Goal: Information Seeking & Learning: Compare options

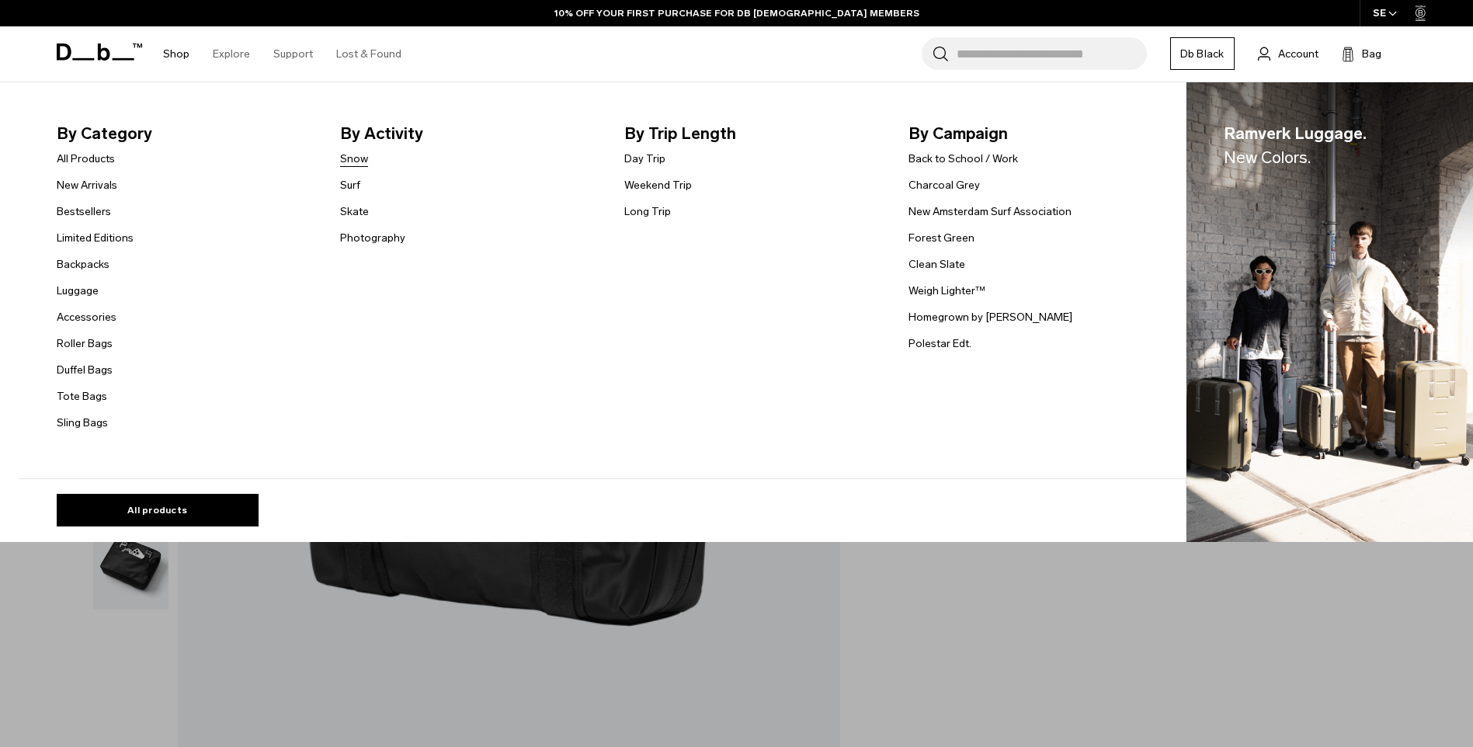
click at [354, 160] on link "Snow" at bounding box center [354, 159] width 28 height 16
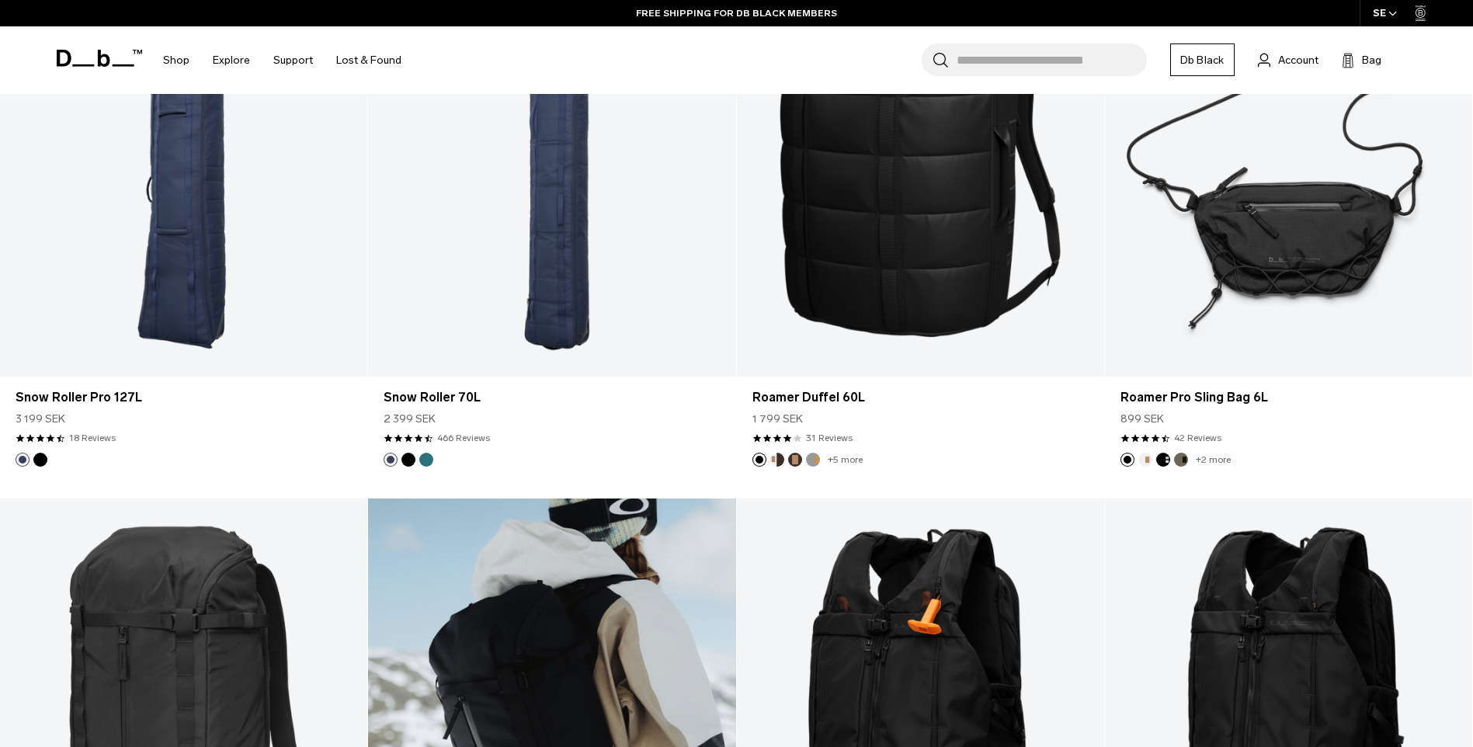
scroll to position [1475, 0]
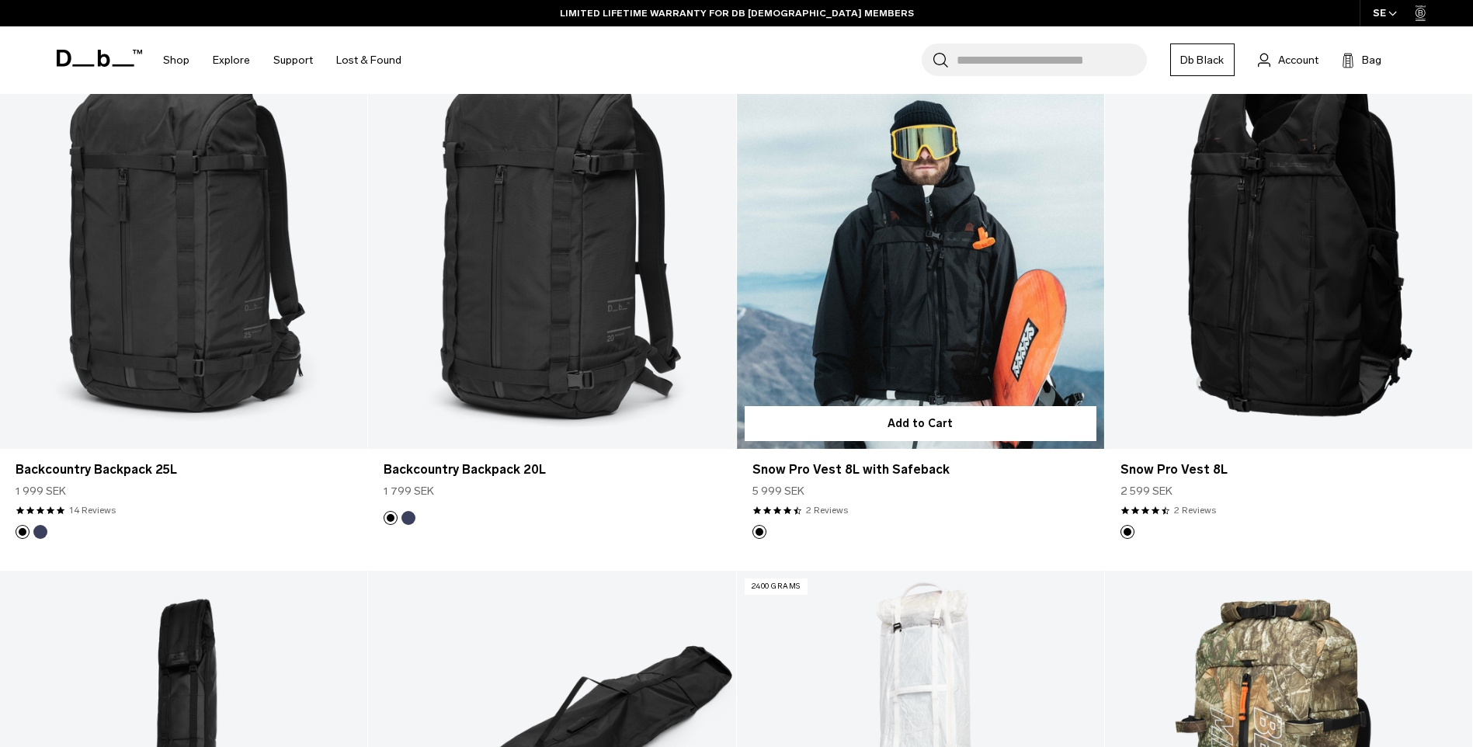
click at [942, 320] on link "Snow Pro Vest 8L with Safeback" at bounding box center [920, 244] width 367 height 408
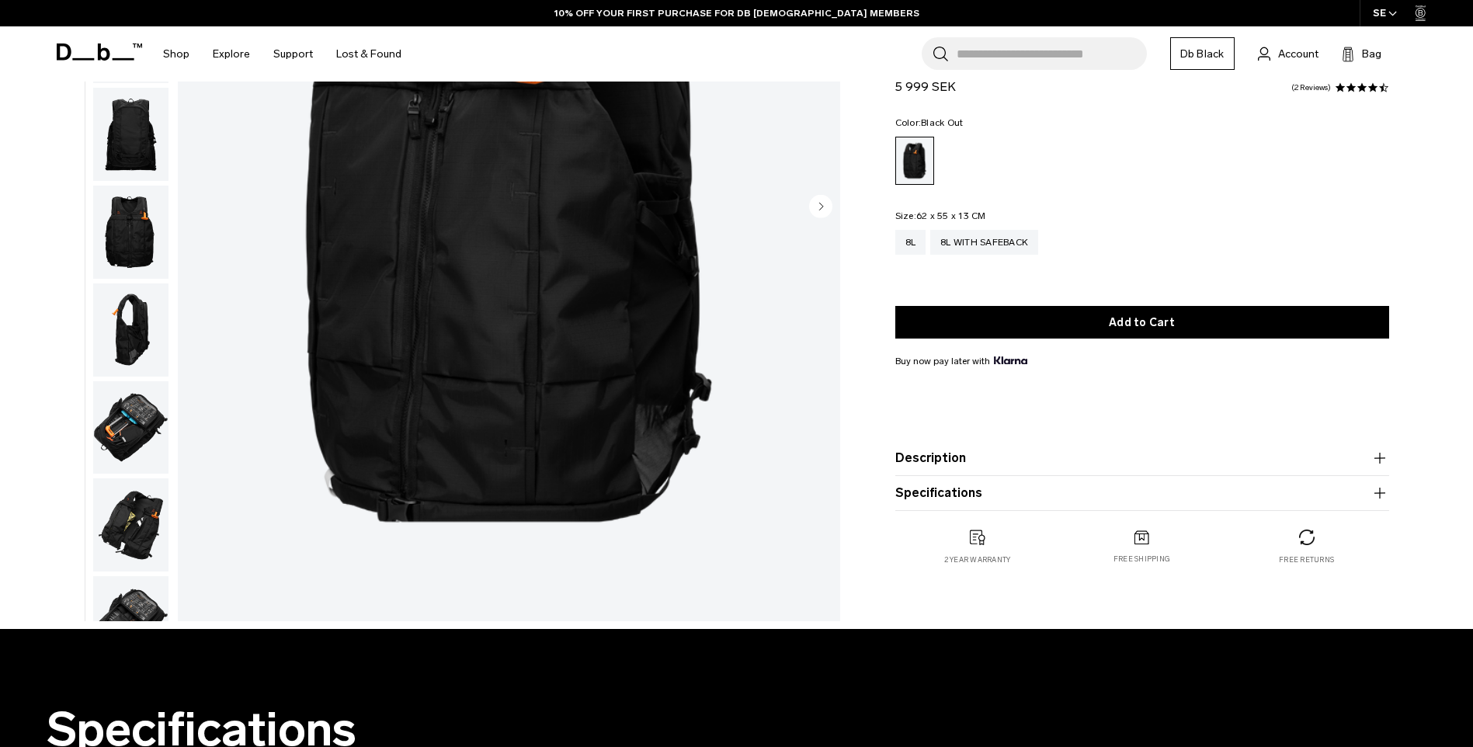
scroll to position [233, 0]
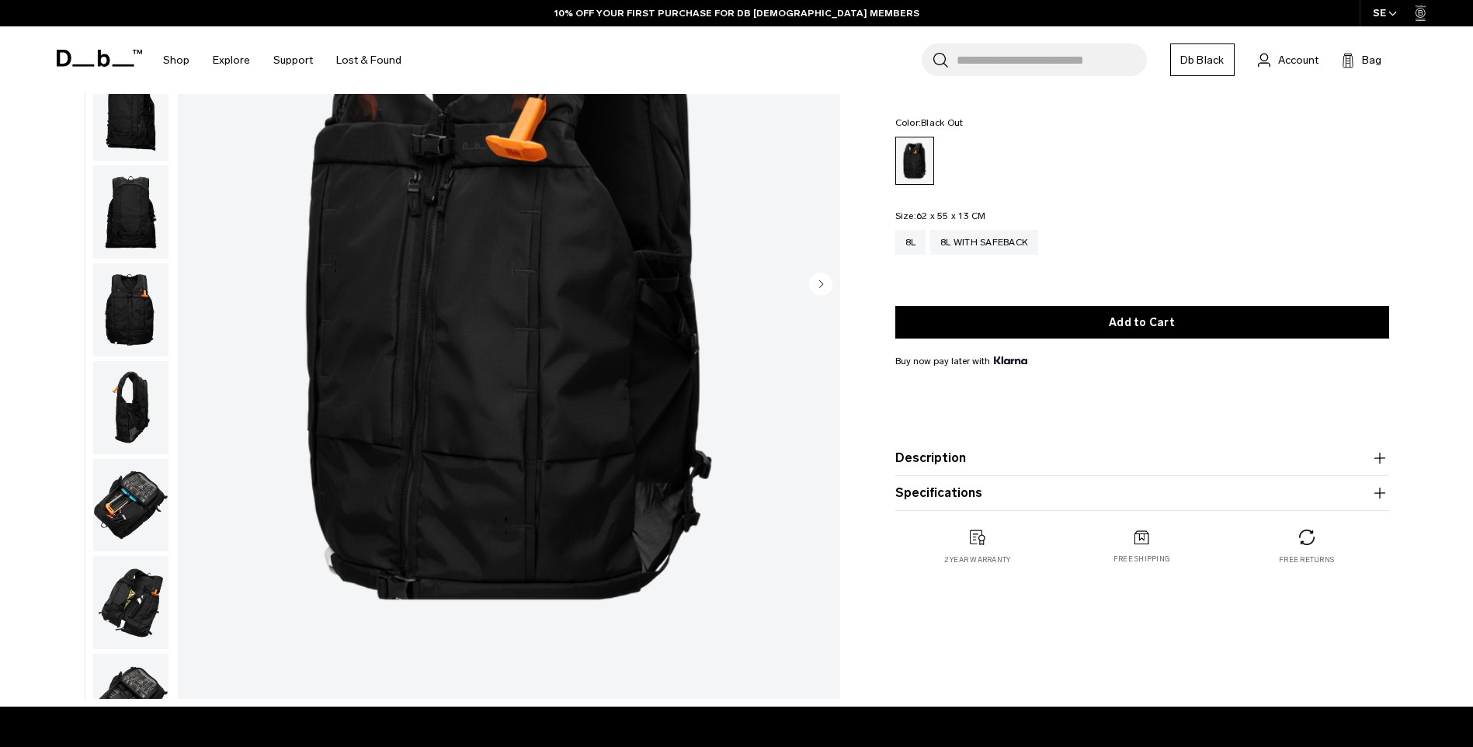
click at [1382, 466] on icon "button" at bounding box center [1379, 458] width 19 height 19
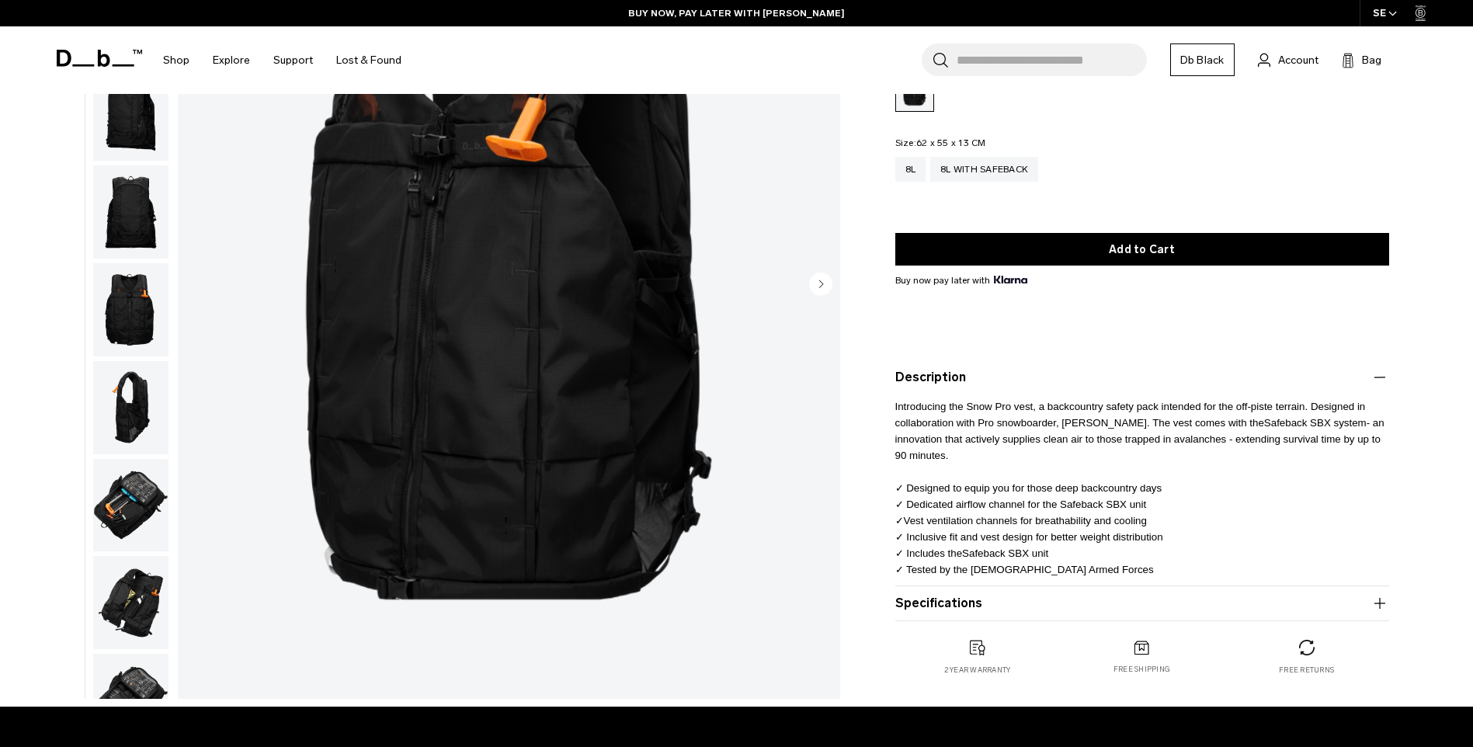
click at [130, 512] on img "button" at bounding box center [130, 505] width 75 height 93
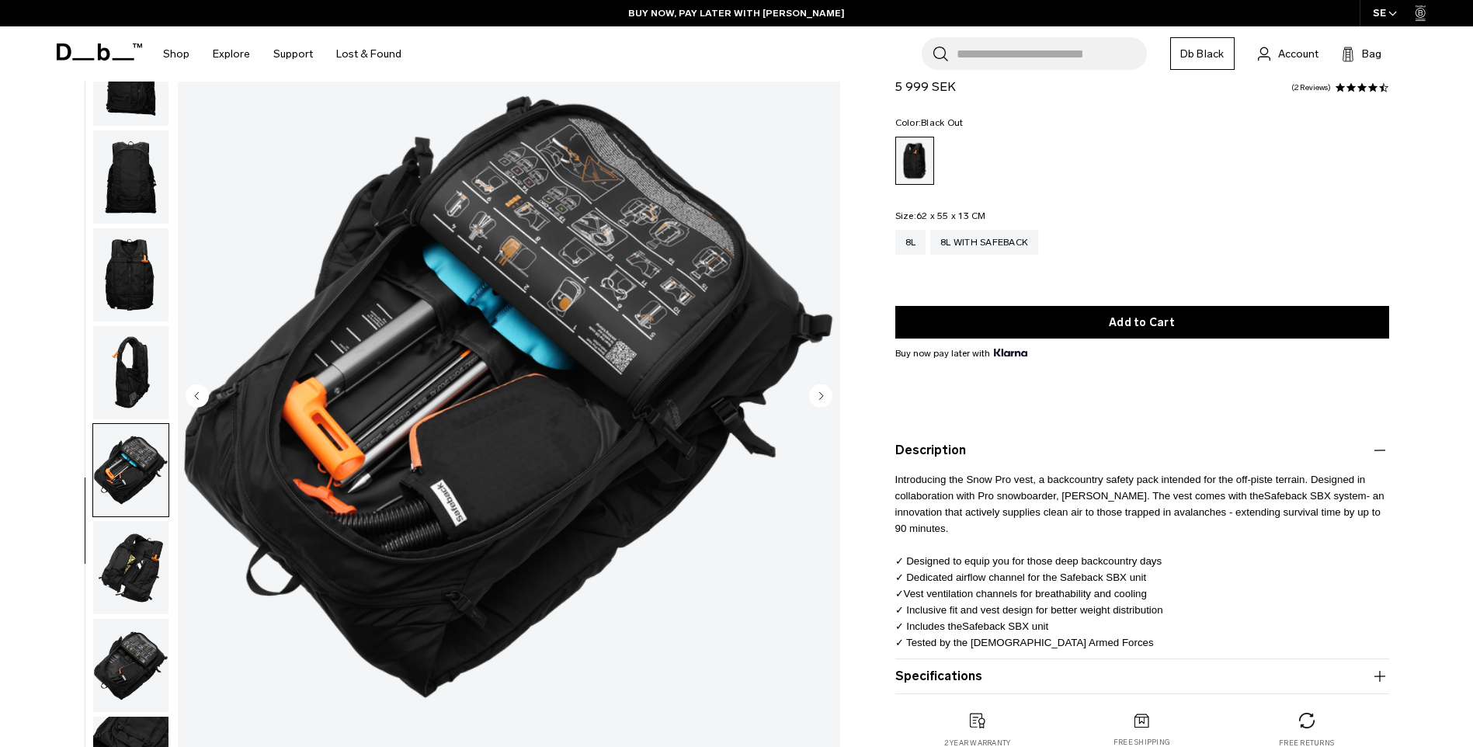
scroll to position [78, 0]
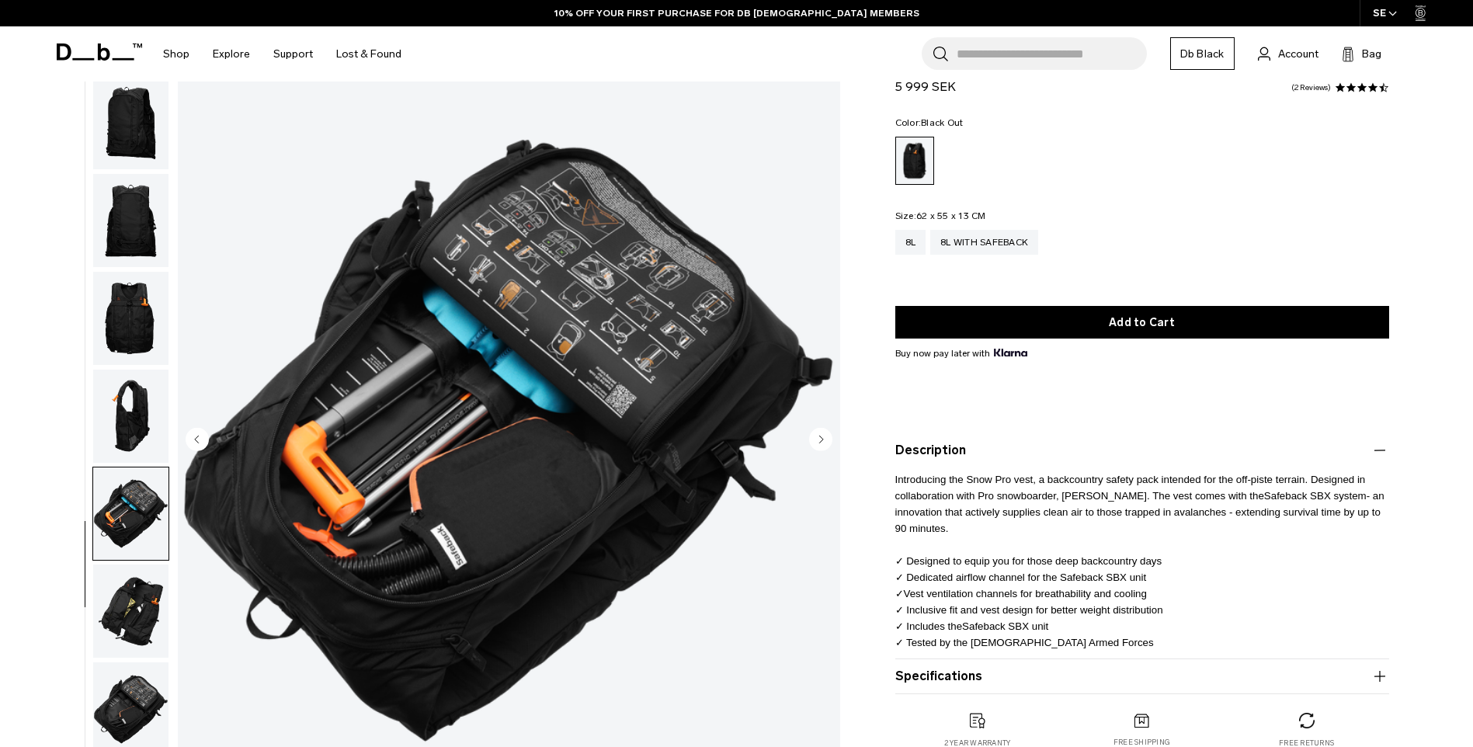
click at [137, 595] on img "button" at bounding box center [130, 610] width 75 height 93
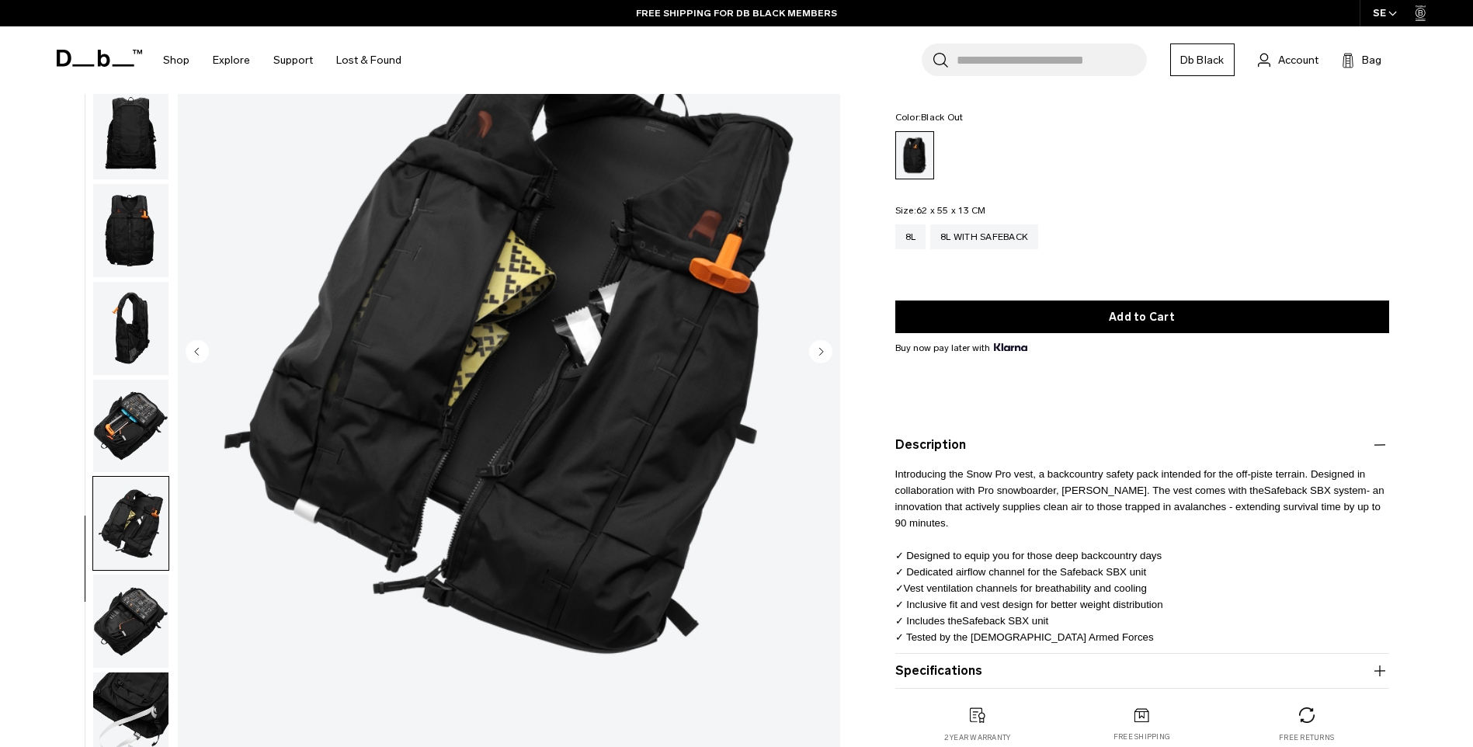
scroll to position [0, 0]
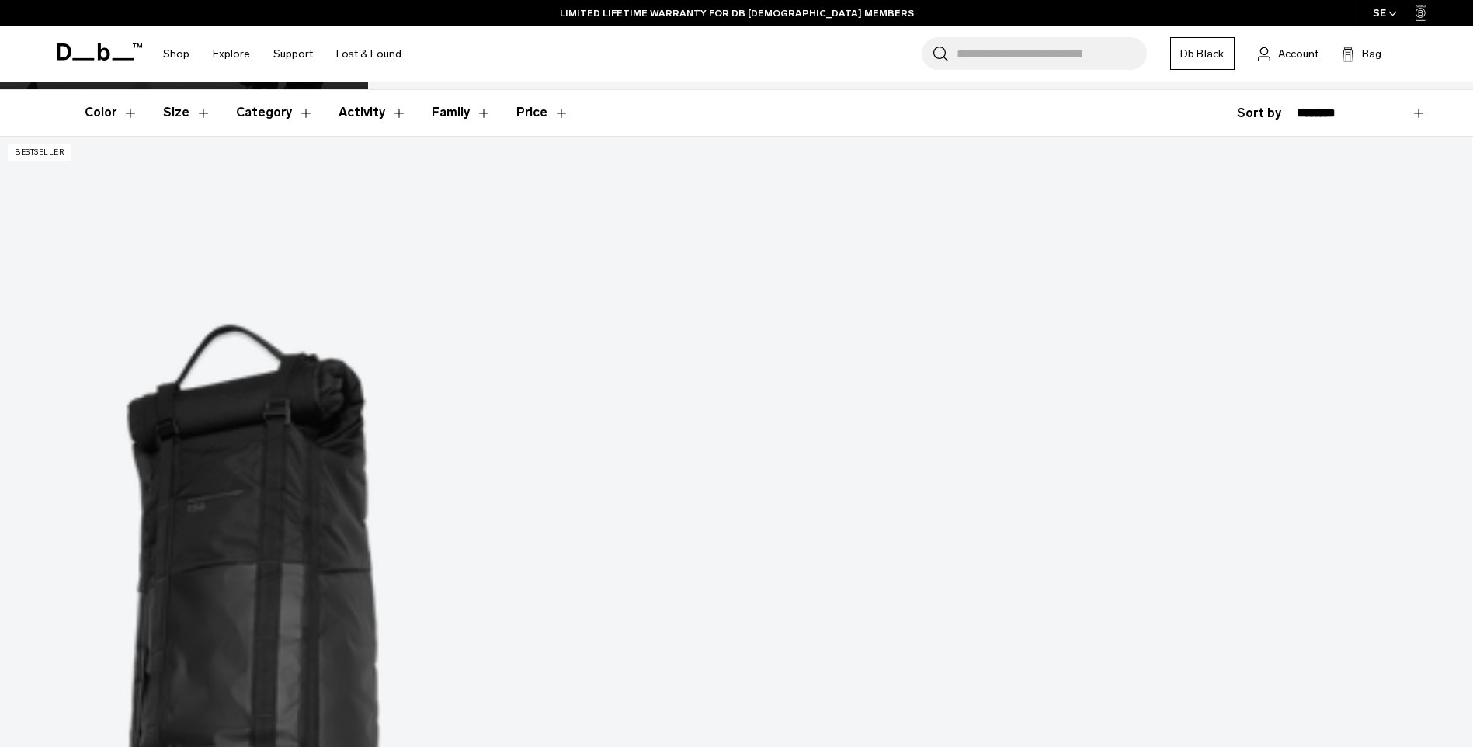
scroll to position [59, 0]
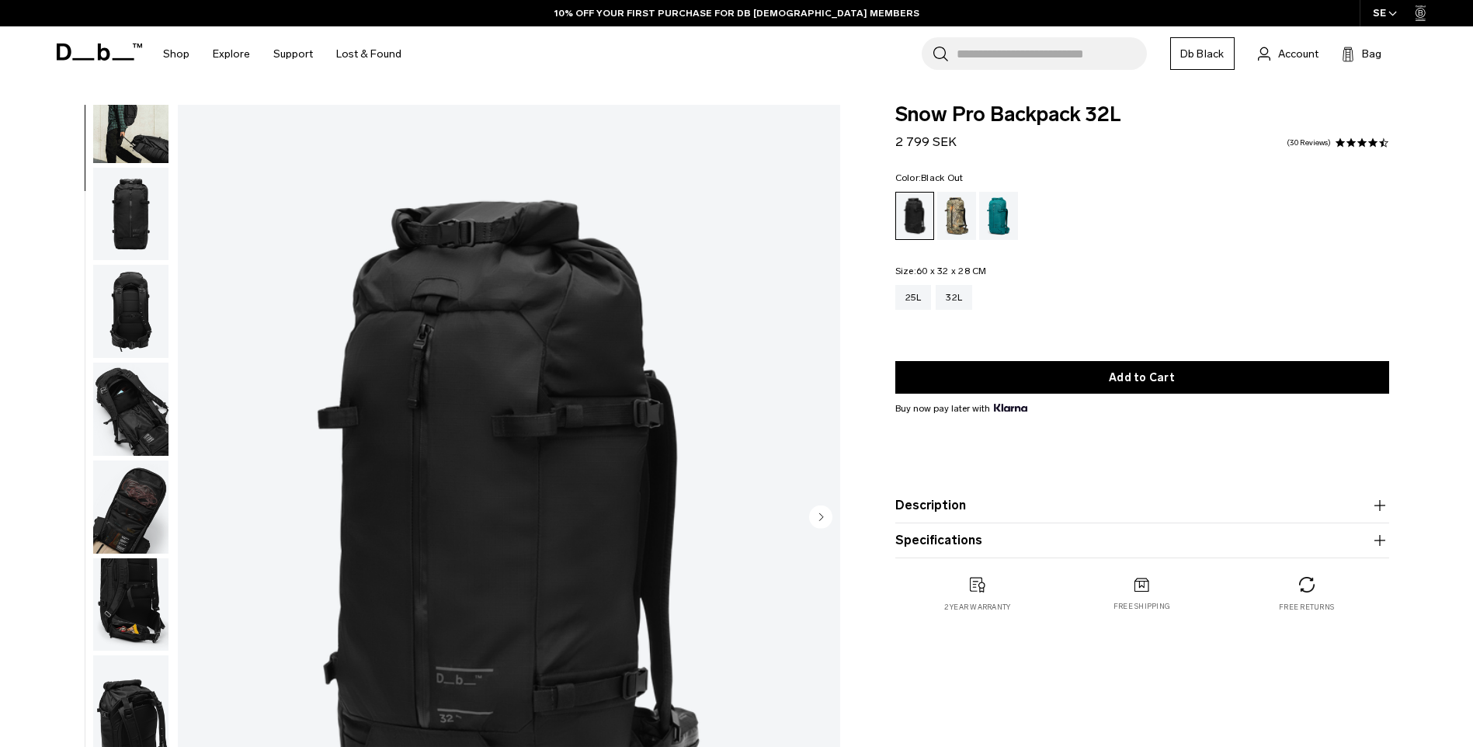
scroll to position [155, 0]
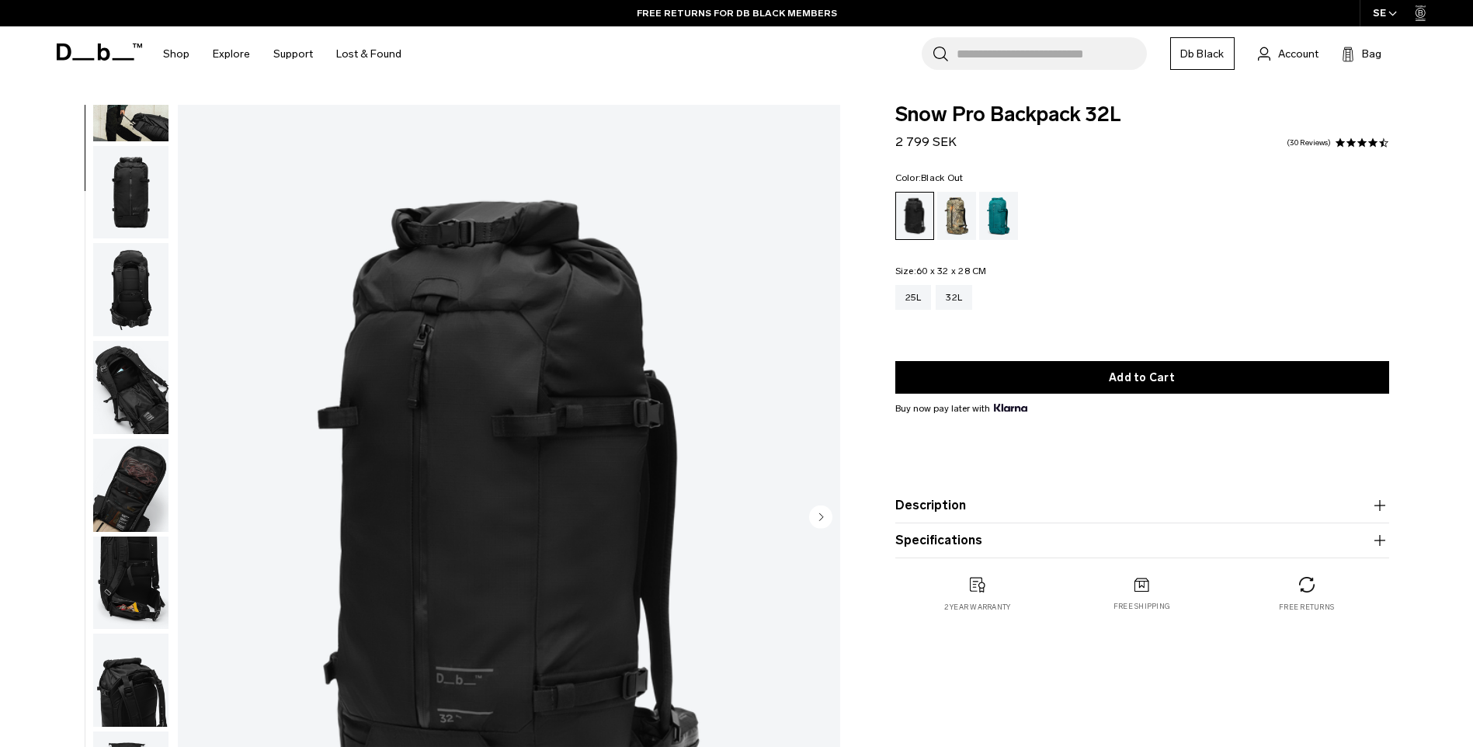
click at [828, 519] on circle "Next slide" at bounding box center [820, 516] width 23 height 23
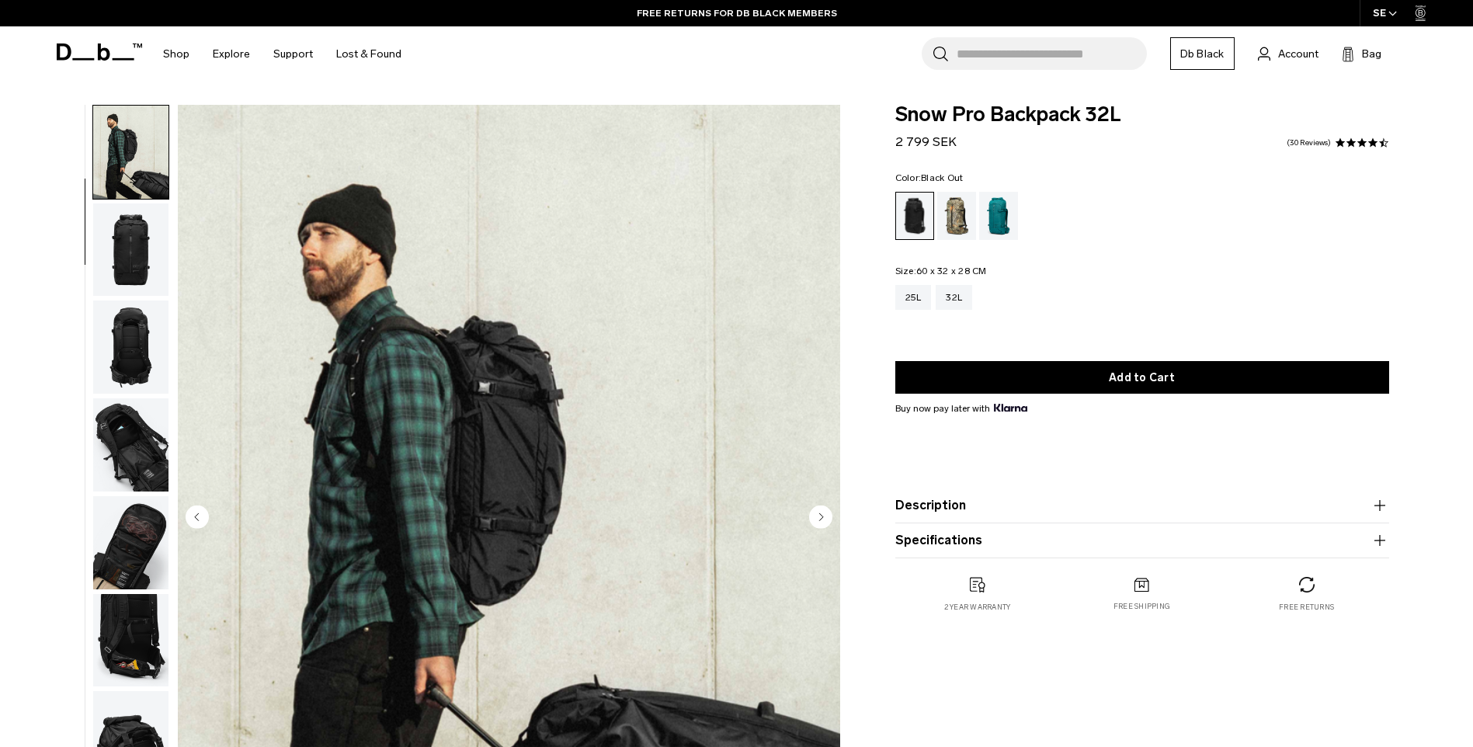
click at [821, 519] on icon "Next slide" at bounding box center [821, 516] width 4 height 7
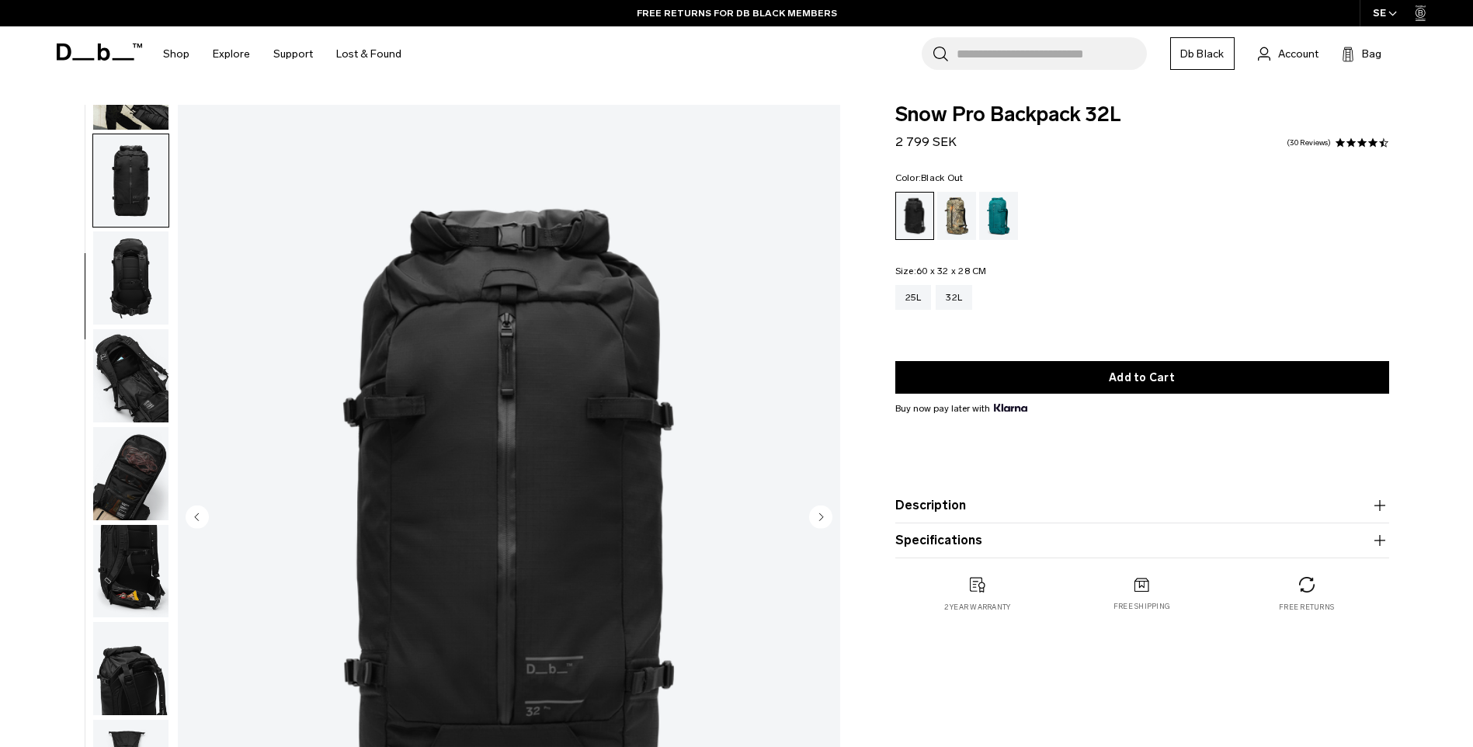
scroll to position [196, 0]
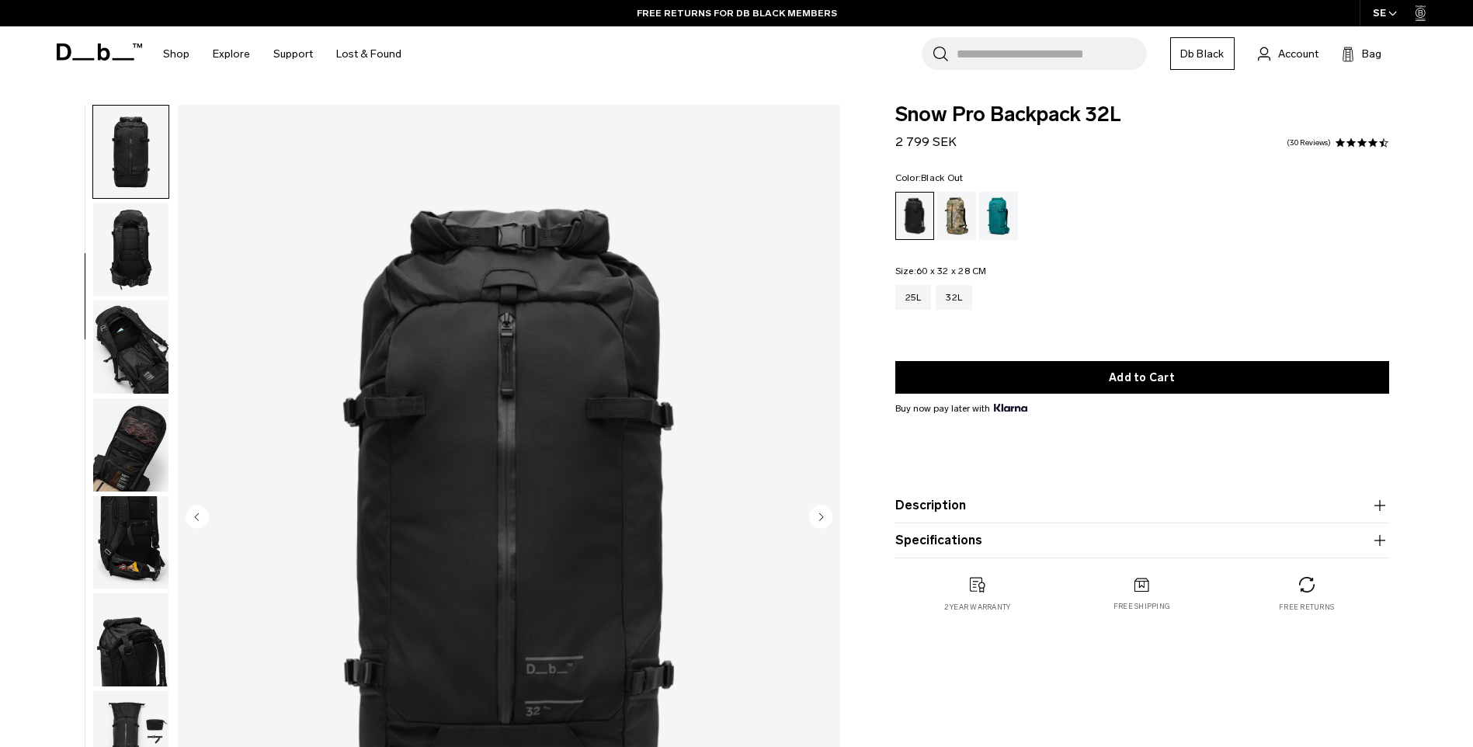
click at [200, 515] on circle "Previous slide" at bounding box center [197, 516] width 23 height 23
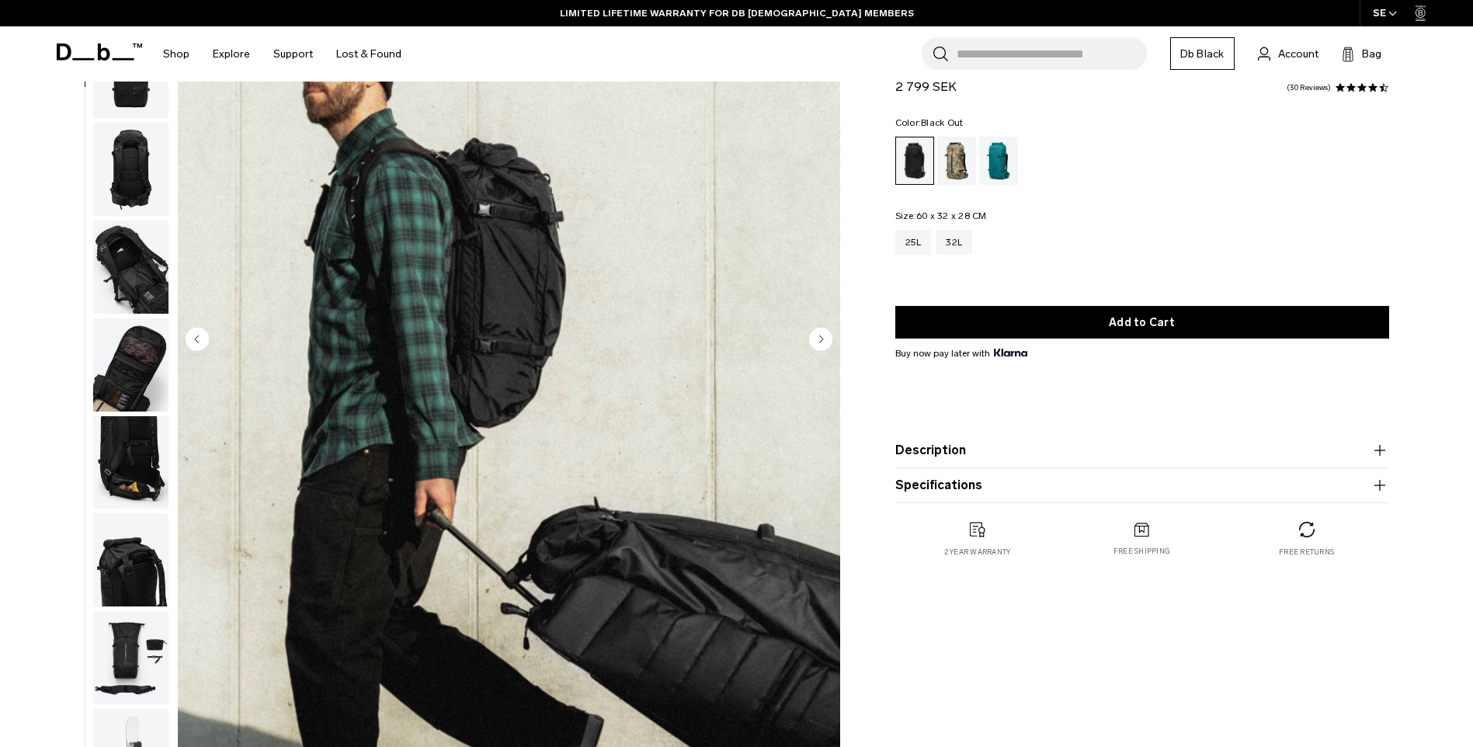
scroll to position [233, 0]
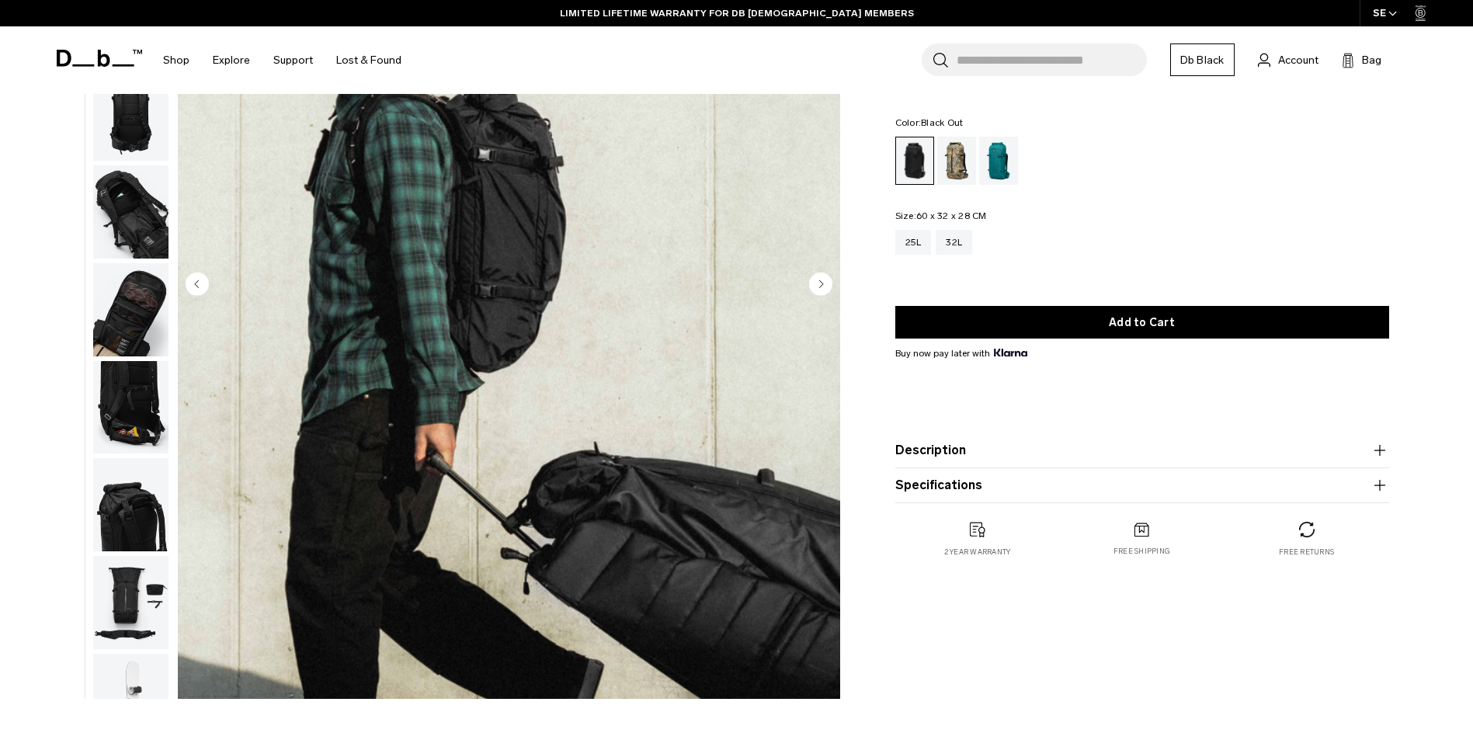
click at [818, 286] on circle "Next slide" at bounding box center [820, 283] width 23 height 23
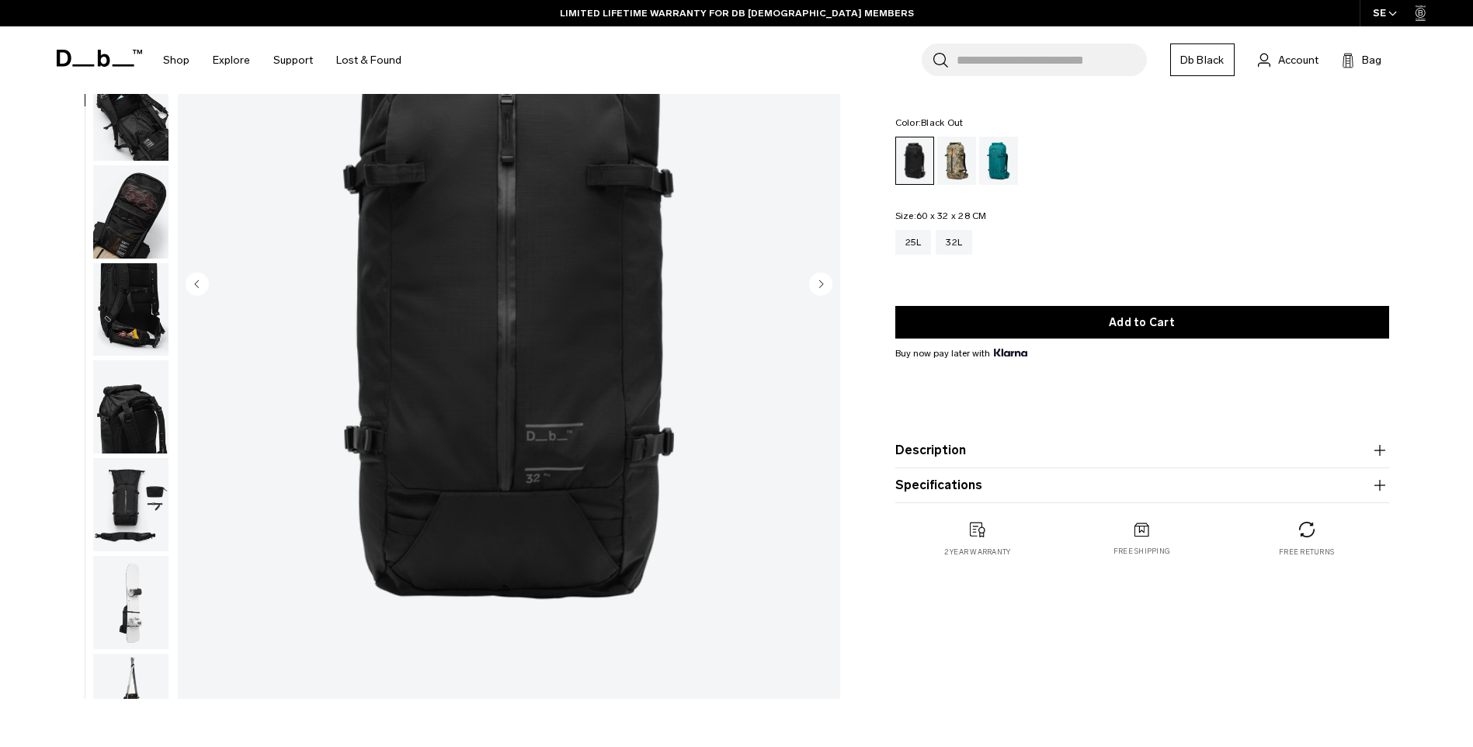
scroll to position [0, 0]
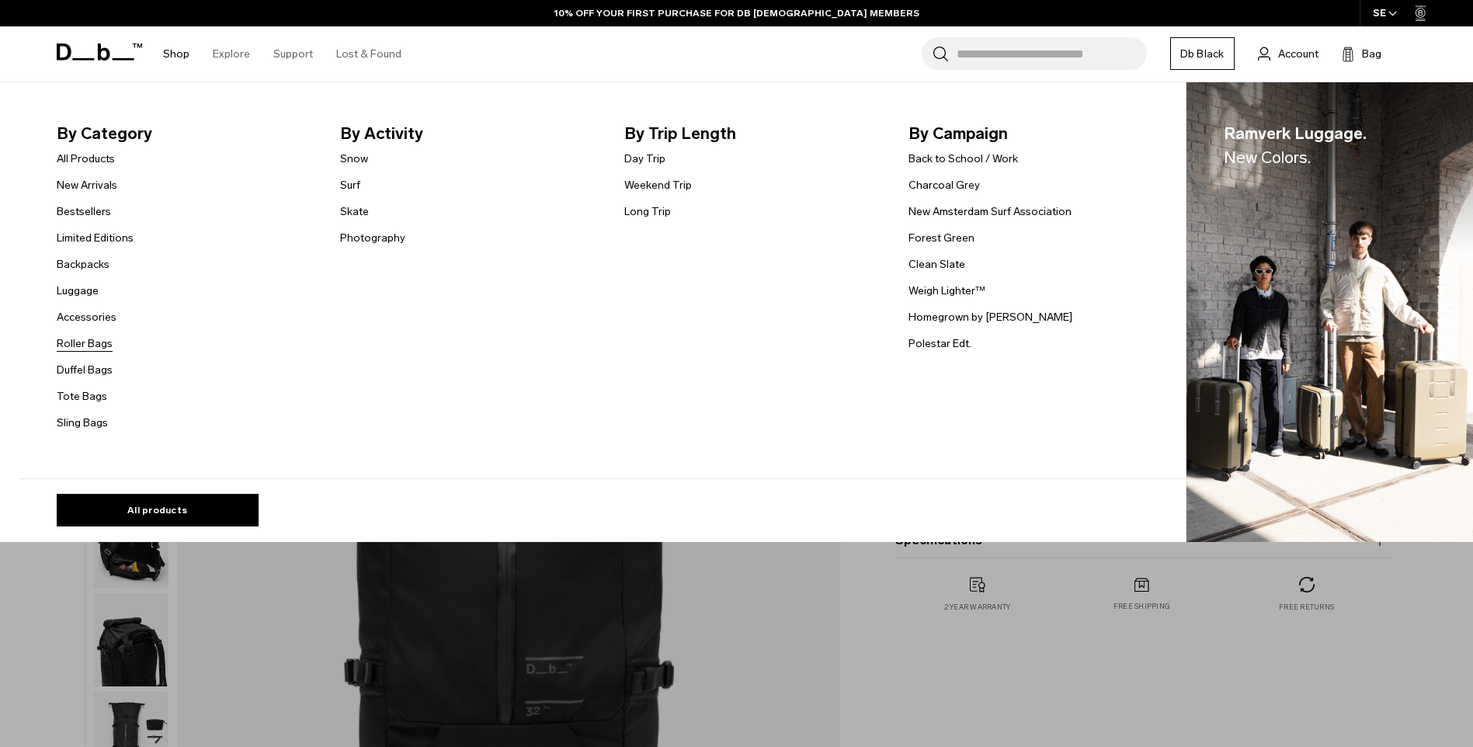
click at [104, 342] on link "Roller Bags" at bounding box center [85, 343] width 56 height 16
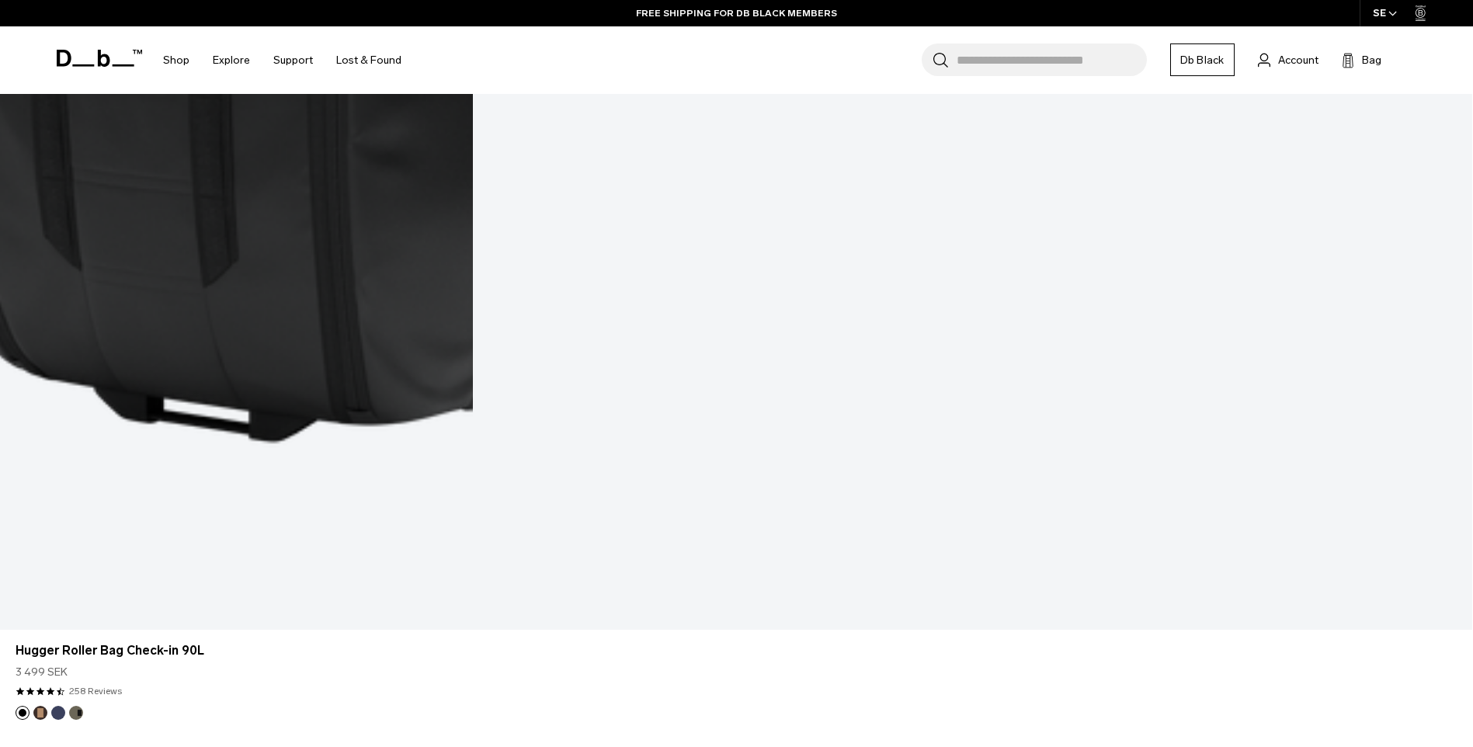
scroll to position [1553, 0]
